Goal: Information Seeking & Learning: Learn about a topic

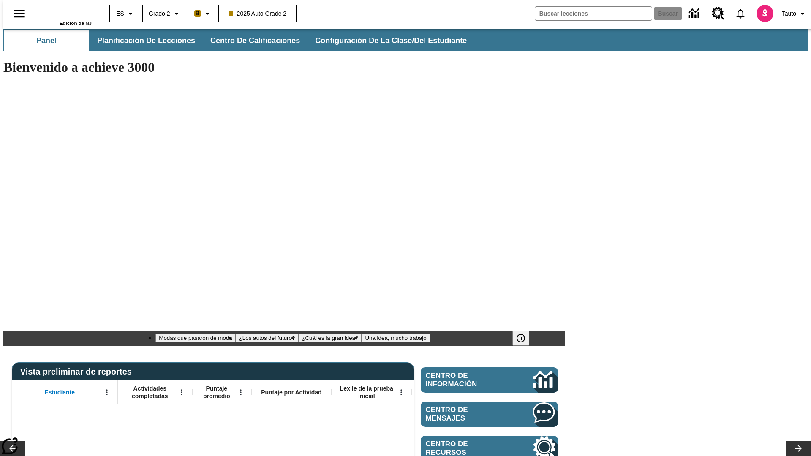
type input "-1"
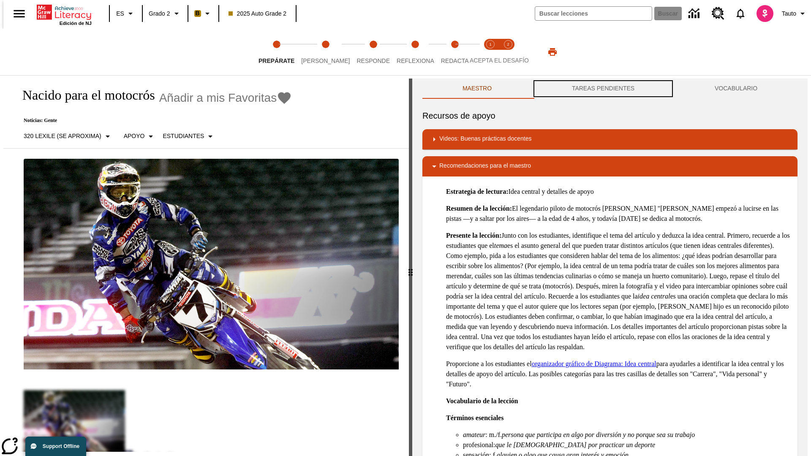
click at [603, 89] on button "TAREAS PENDIENTES" at bounding box center [603, 89] width 143 height 20
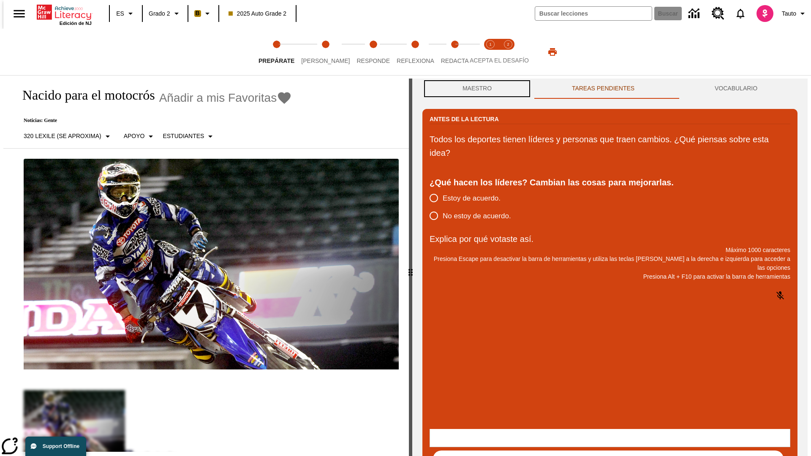
scroll to position [0, 0]
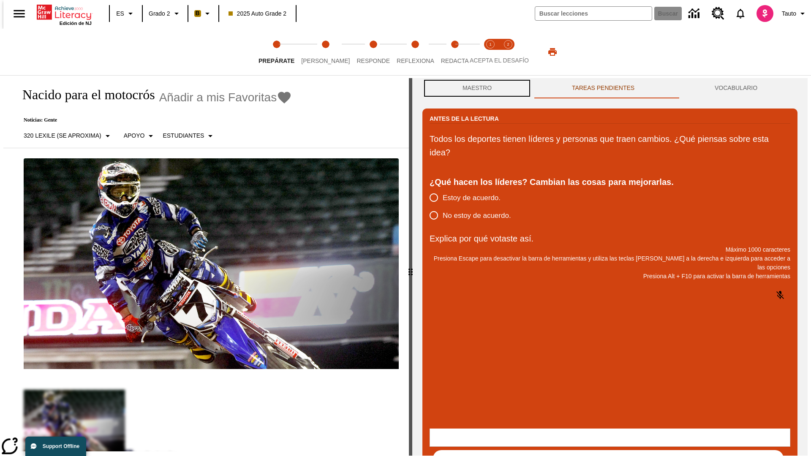
click at [475, 89] on button "Maestro" at bounding box center [476, 88] width 109 height 20
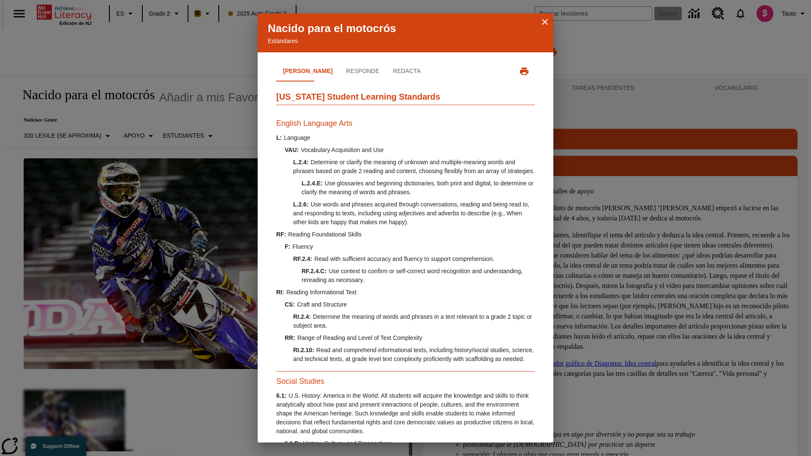
scroll to position [258, 0]
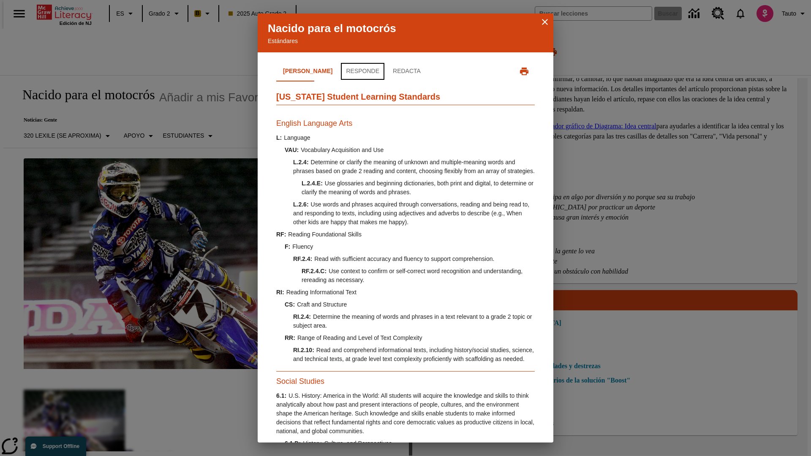
click at [339, 71] on button "Responde" at bounding box center [362, 71] width 47 height 20
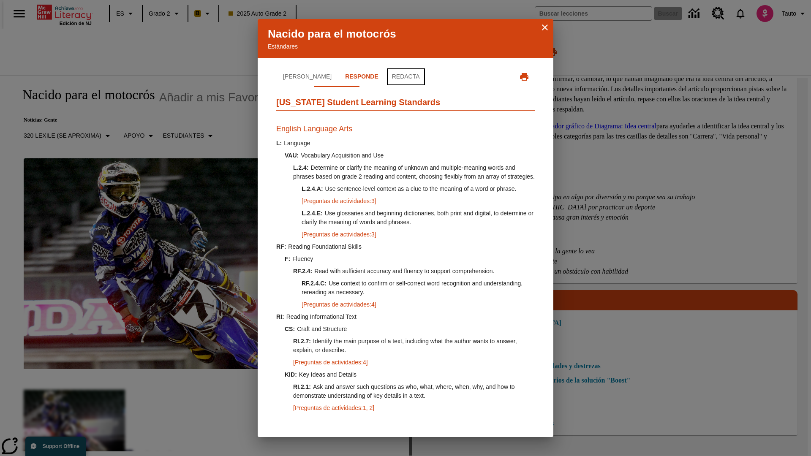
click at [385, 71] on button "Redacta" at bounding box center [405, 77] width 41 height 20
